Goal: Use online tool/utility: Utilize a website feature to perform a specific function

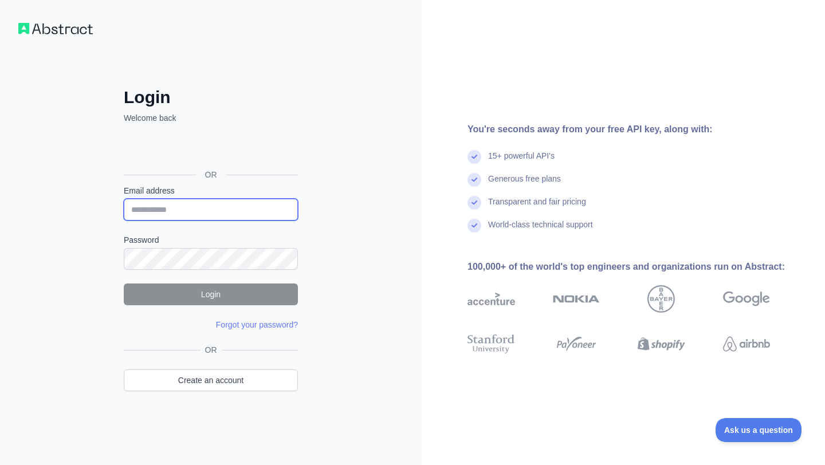
click at [210, 214] on input "Email address" at bounding box center [211, 210] width 174 height 22
type input "**********"
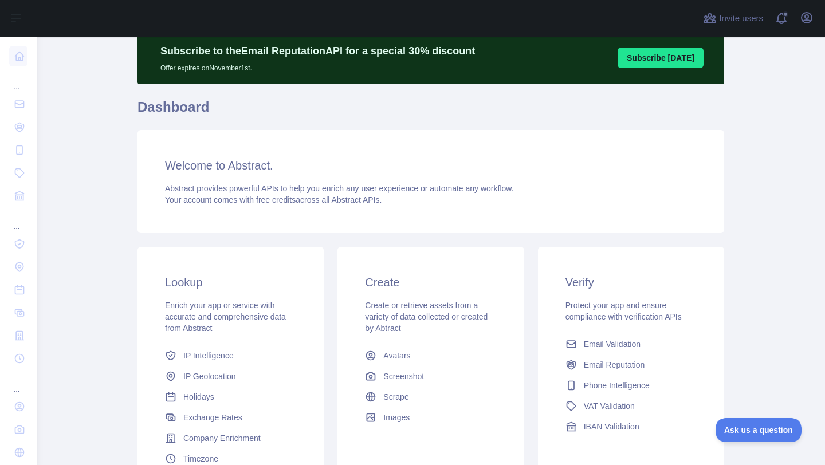
scroll to position [158, 0]
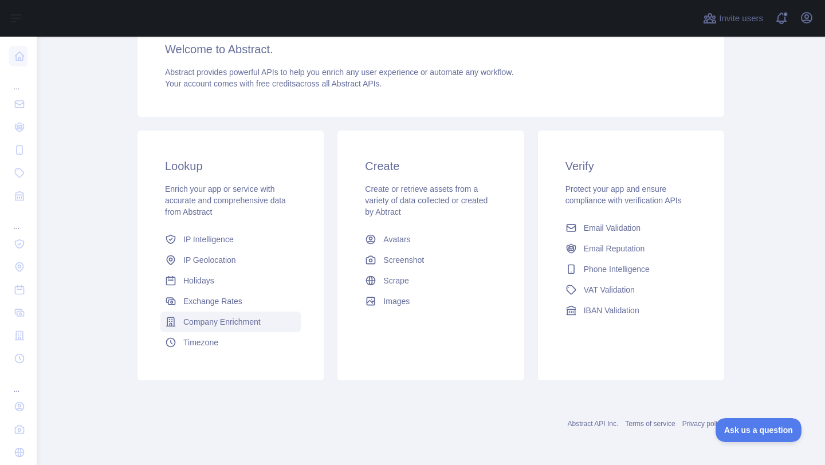
click at [202, 327] on span "Company Enrichment" at bounding box center [221, 321] width 77 height 11
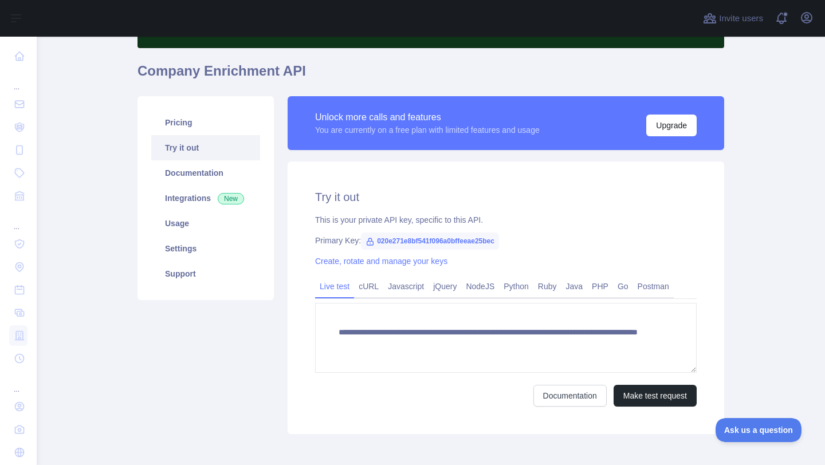
scroll to position [95, 0]
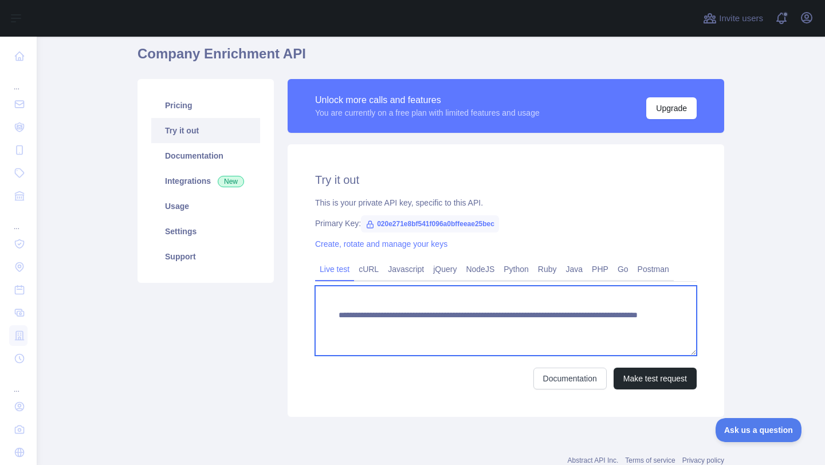
click at [507, 332] on textarea "**********" at bounding box center [506, 321] width 382 height 70
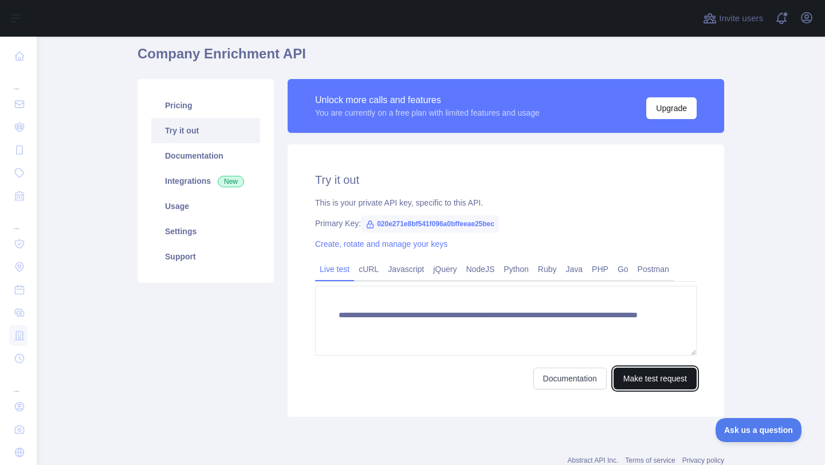
click at [623, 385] on button "Make test request" at bounding box center [655, 379] width 83 height 22
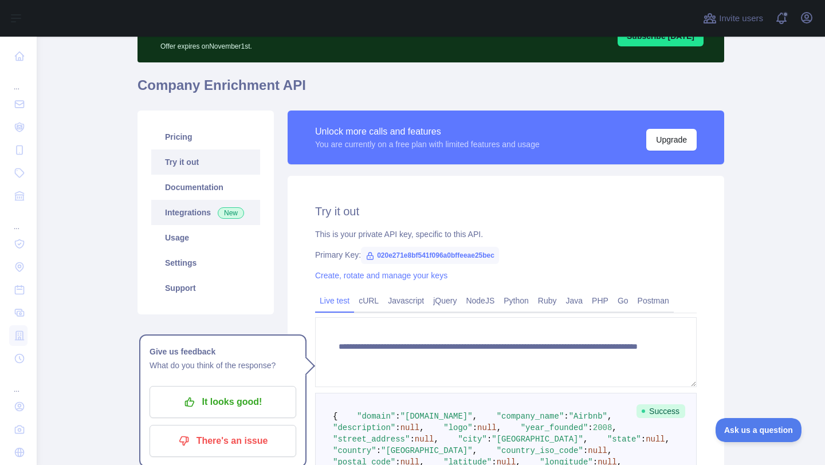
scroll to position [67, 0]
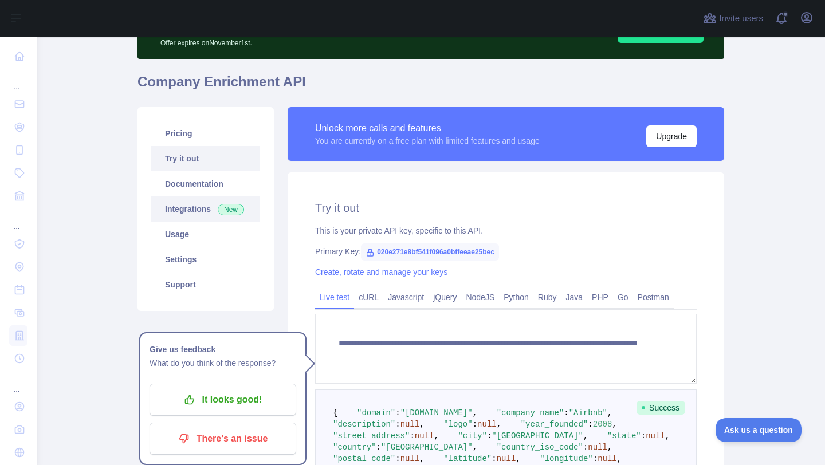
click at [205, 213] on link "Integrations New" at bounding box center [205, 208] width 109 height 25
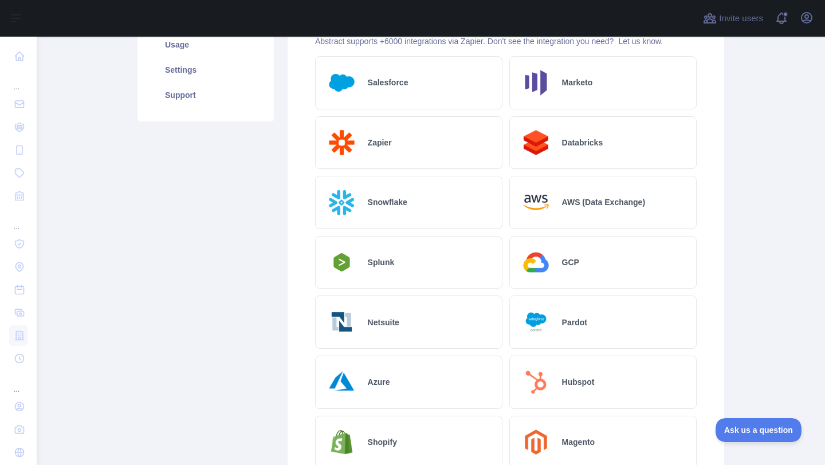
scroll to position [254, 0]
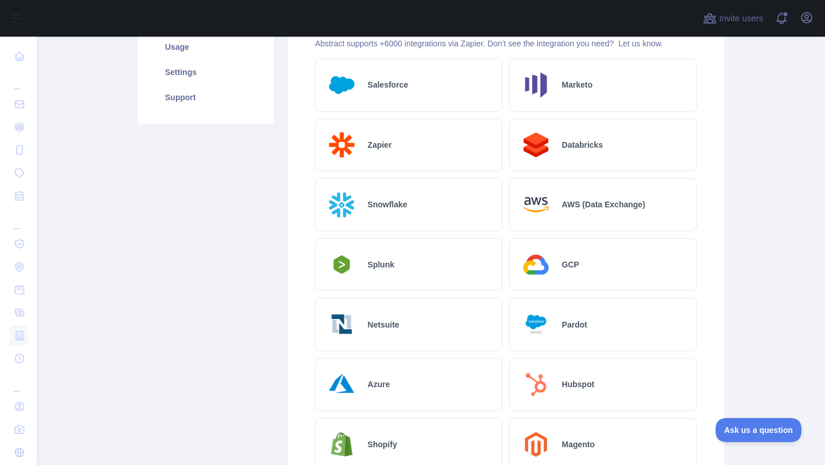
click at [591, 269] on div "GCP" at bounding box center [602, 264] width 187 height 53
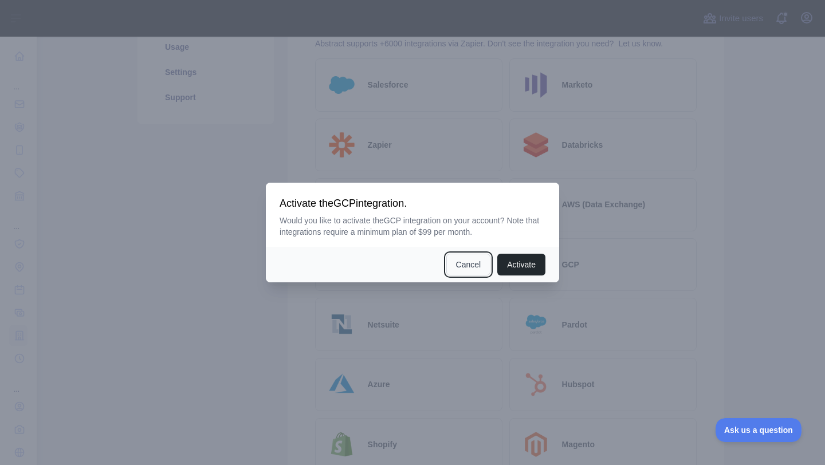
click at [459, 266] on button "Cancel" at bounding box center [468, 265] width 45 height 22
